Goal: Transaction & Acquisition: Purchase product/service

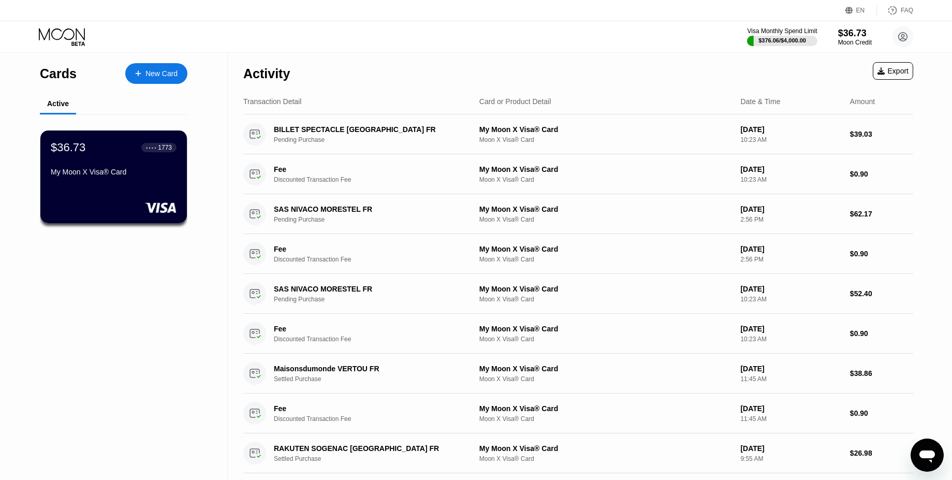
click at [592, 43] on div "Visa Monthly Spend Limit $376.06 / $4,000.00 $36.73 Moon Credit [EMAIL_ADDRESS]…" at bounding box center [476, 36] width 952 height 31
click at [855, 33] on div "$36.73" at bounding box center [855, 32] width 35 height 11
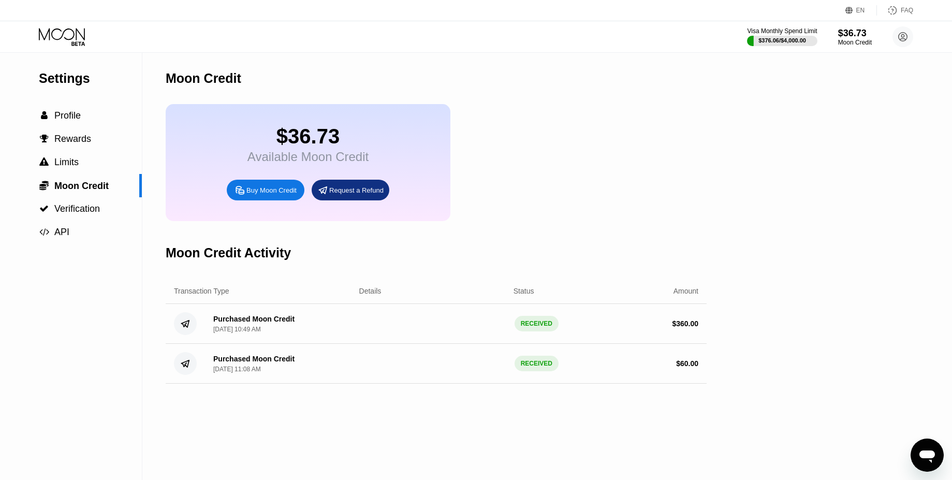
click at [262, 193] on div "Buy Moon Credit" at bounding box center [272, 190] width 50 height 9
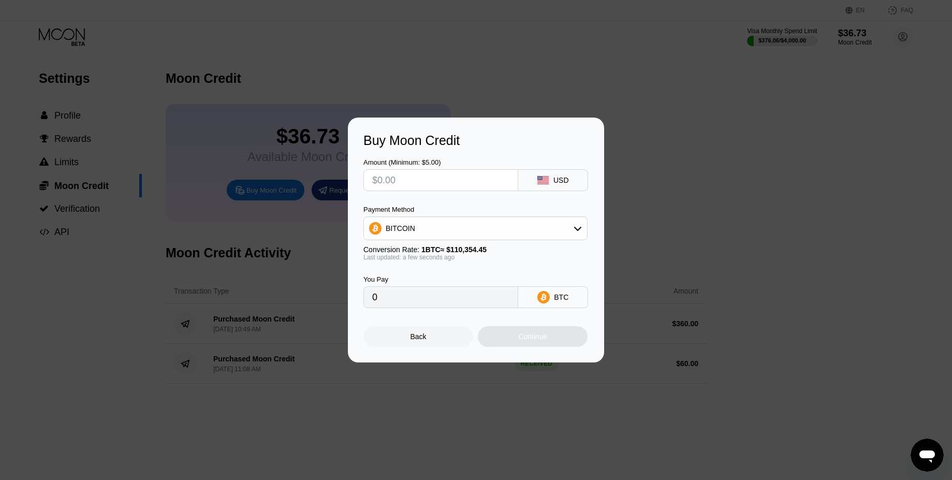
click at [401, 180] on input "text" at bounding box center [440, 180] width 137 height 21
type input "$2"
type input "0.00001813"
type input "0"
type input "$3"
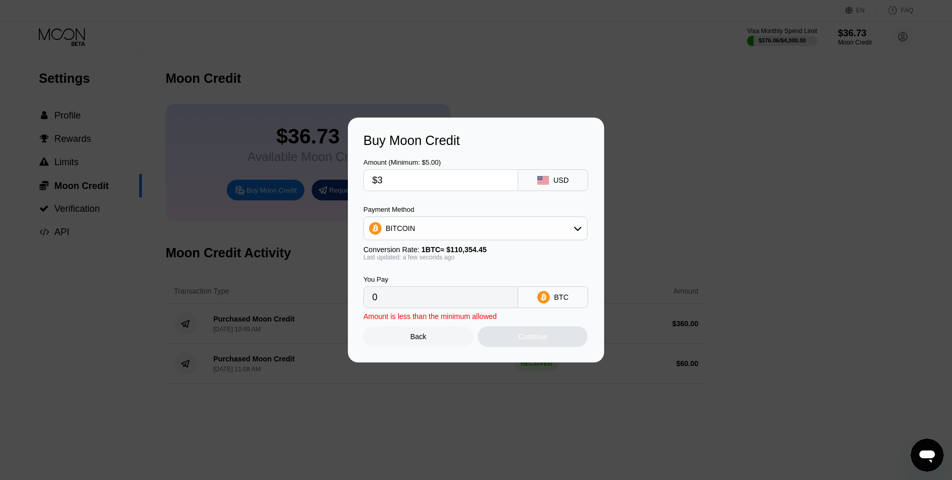
type input "0.00002719"
type input "$300"
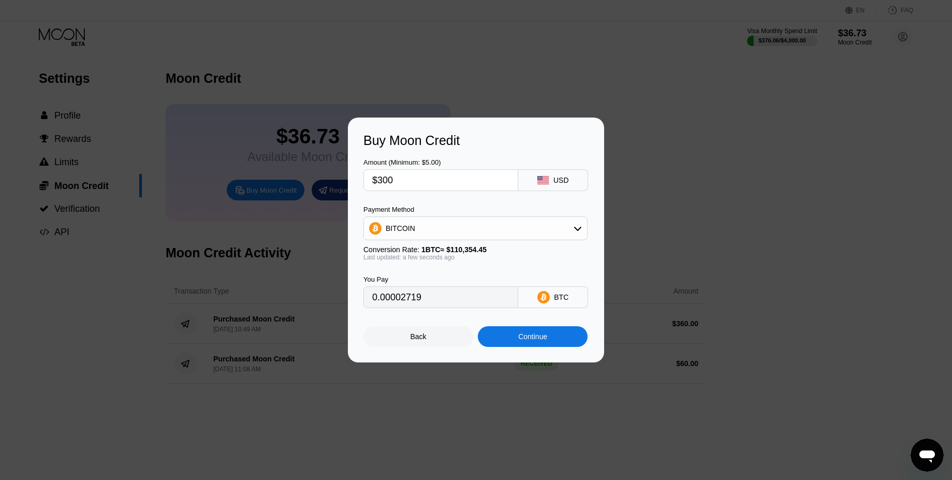
type input "0.00271852"
type input "$300"
click at [410, 234] on div "BITCOIN" at bounding box center [475, 228] width 223 height 21
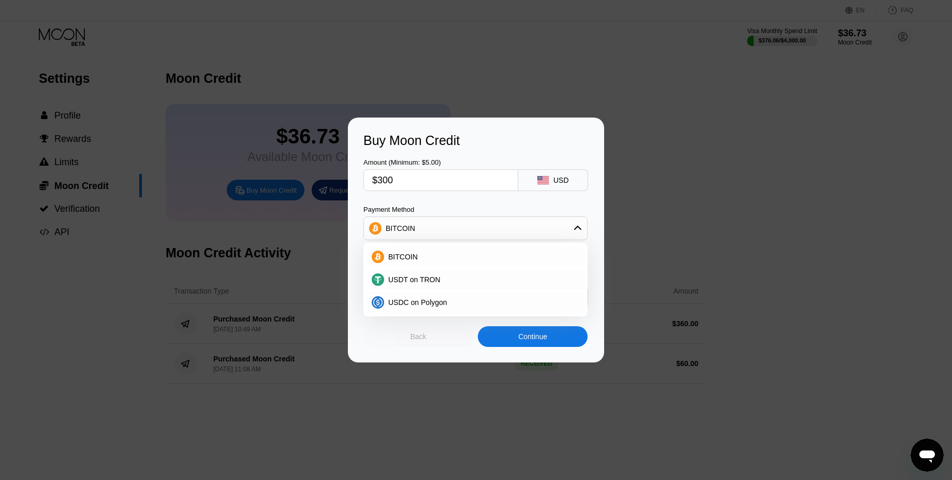
click at [418, 346] on div "Back" at bounding box center [419, 336] width 110 height 21
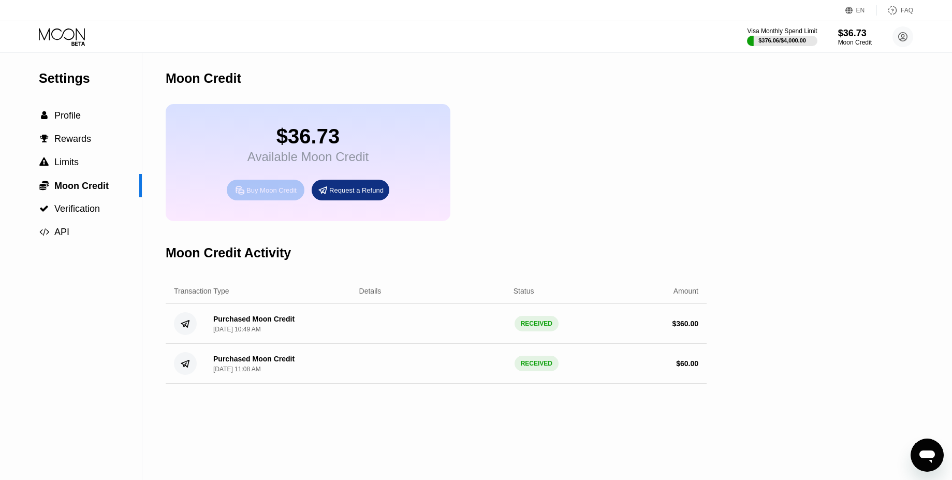
click at [279, 191] on div "Buy Moon Credit" at bounding box center [272, 190] width 50 height 9
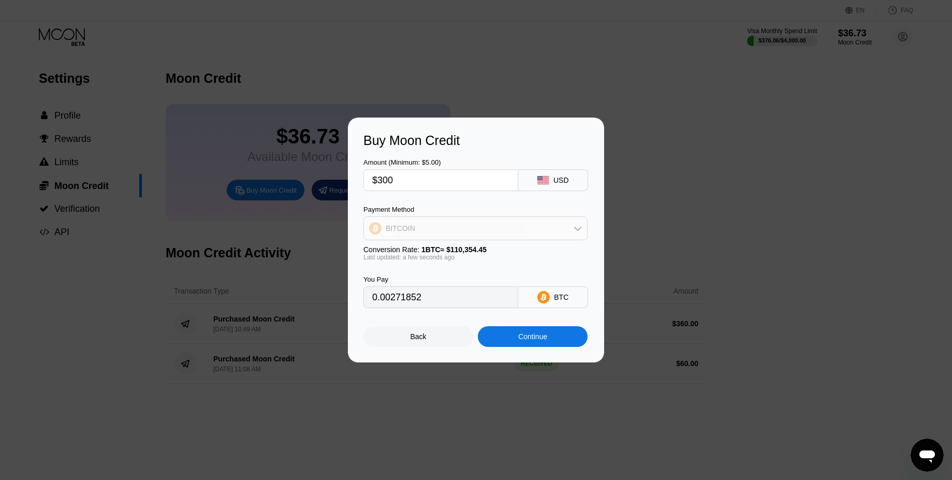
click at [431, 225] on div "BITCOIN" at bounding box center [475, 228] width 223 height 21
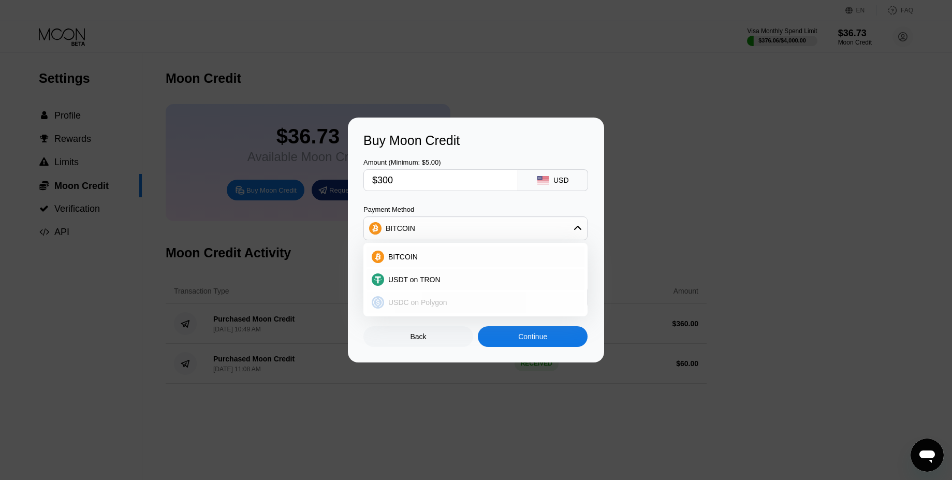
click at [405, 308] on div "USDC on Polygon" at bounding box center [476, 302] width 218 height 21
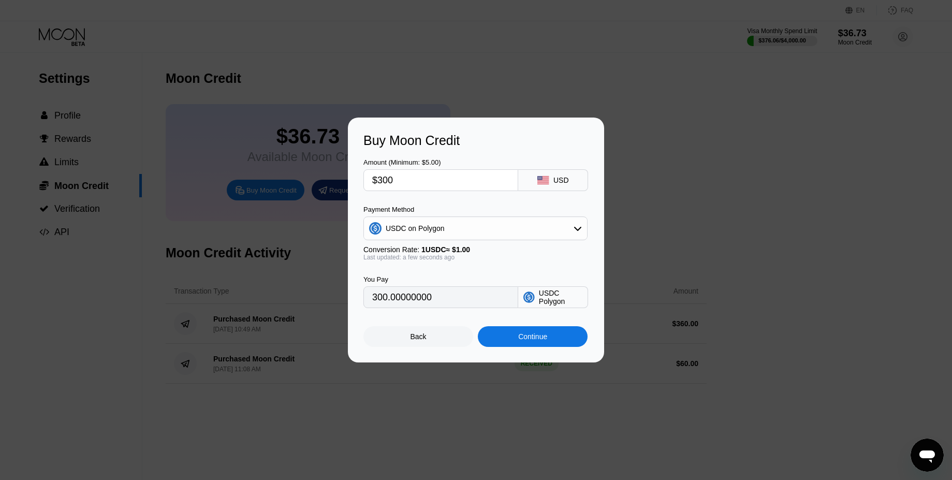
type input "300.00000000"
click at [498, 91] on div at bounding box center [480, 240] width 960 height 480
click at [414, 335] on div "Back" at bounding box center [419, 336] width 16 height 8
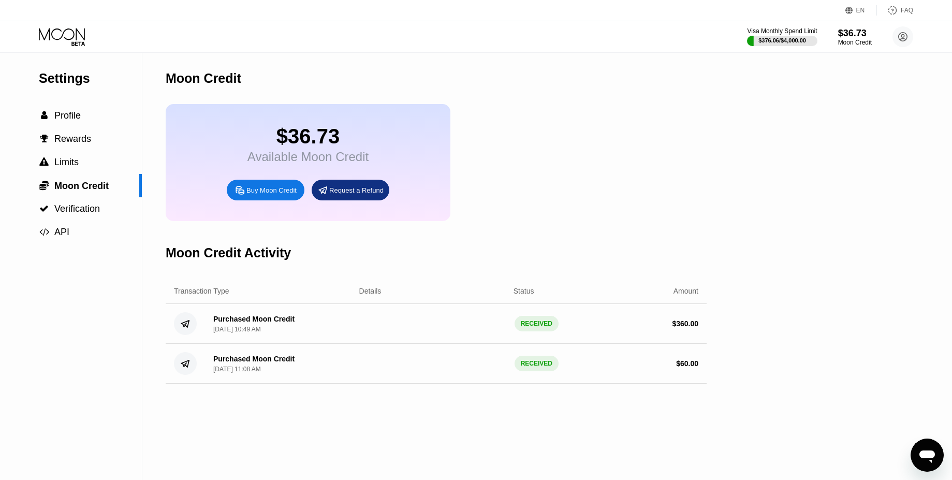
click at [257, 192] on div "Buy Moon Credit" at bounding box center [272, 190] width 50 height 9
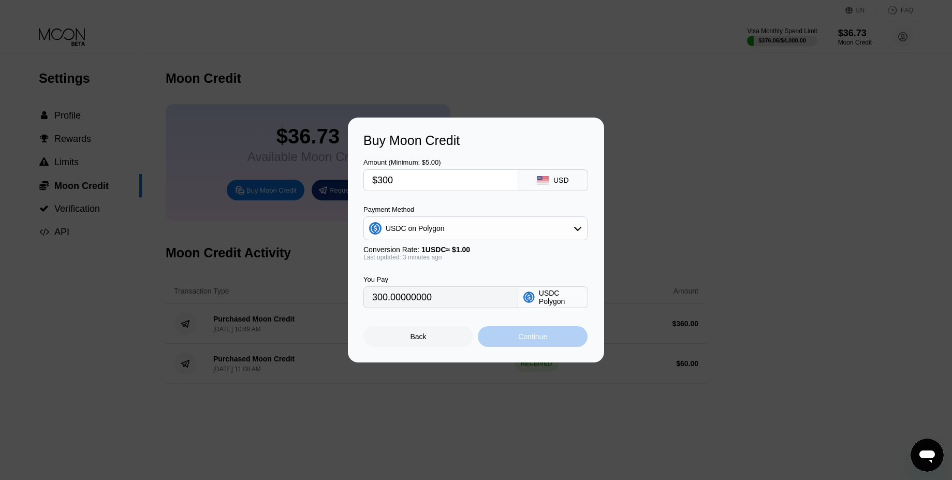
click at [523, 344] on div "Continue" at bounding box center [533, 336] width 110 height 21
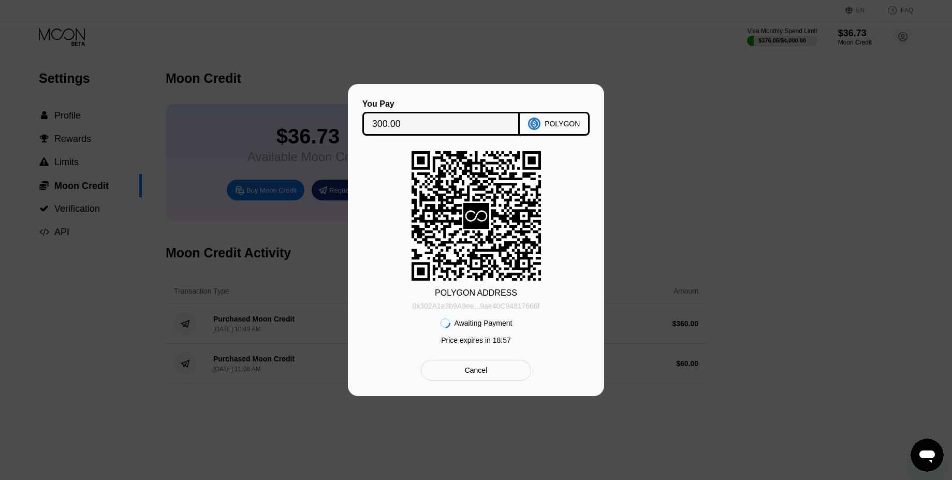
click at [507, 308] on div "0x302A1e3b9A9ee...9ae40C94817666f" at bounding box center [476, 306] width 127 height 8
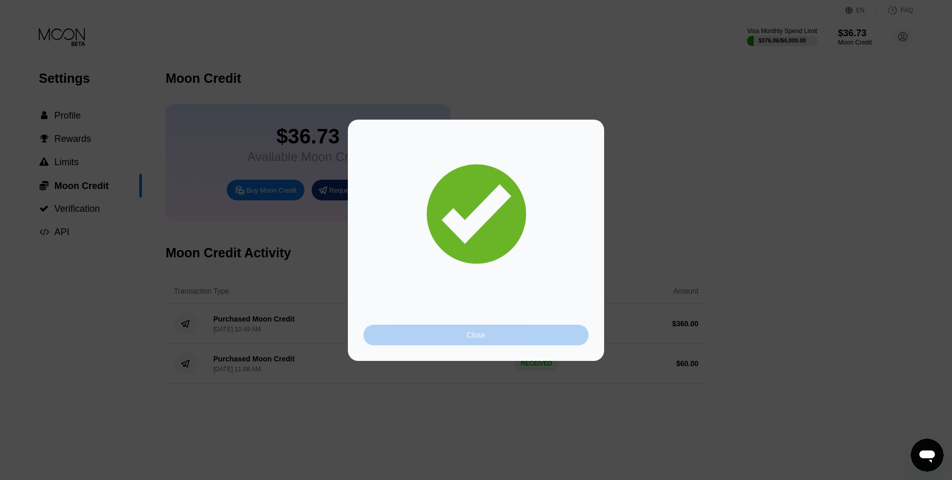
click at [470, 340] on div "Close" at bounding box center [476, 335] width 225 height 21
